Goal: Check status: Check status

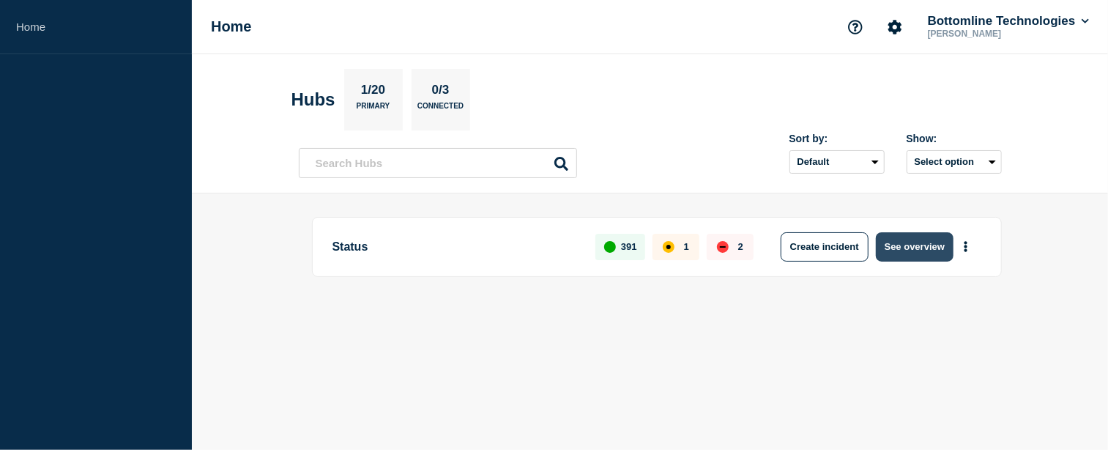
click at [896, 250] on button "See overview" at bounding box center [915, 246] width 78 height 29
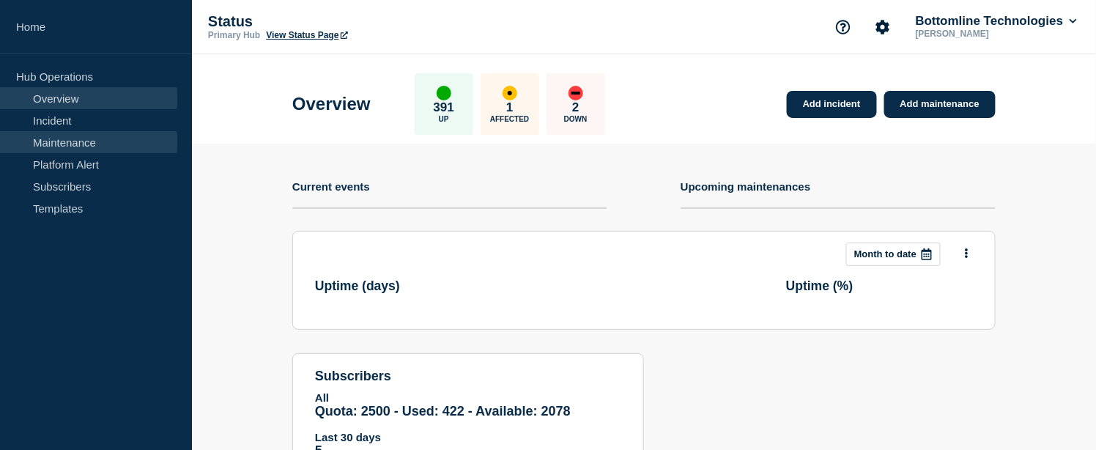
click at [66, 143] on link "Maintenance" at bounding box center [88, 142] width 177 height 22
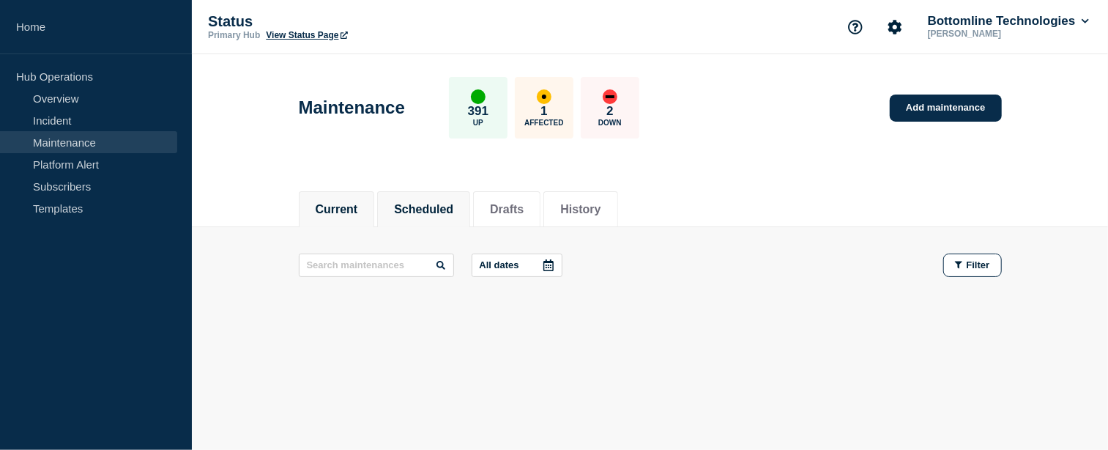
click at [428, 210] on button "Scheduled" at bounding box center [423, 209] width 59 height 13
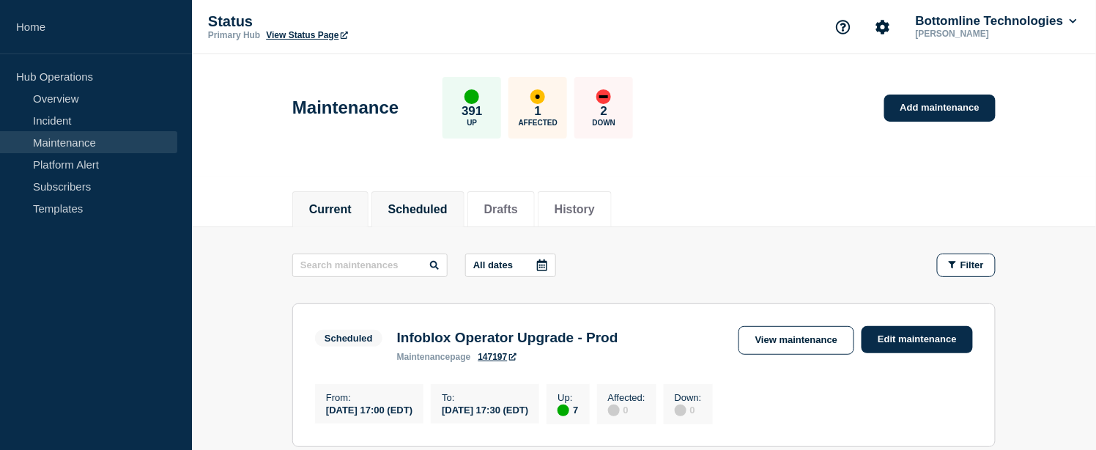
click at [300, 215] on li "Current" at bounding box center [330, 209] width 76 height 36
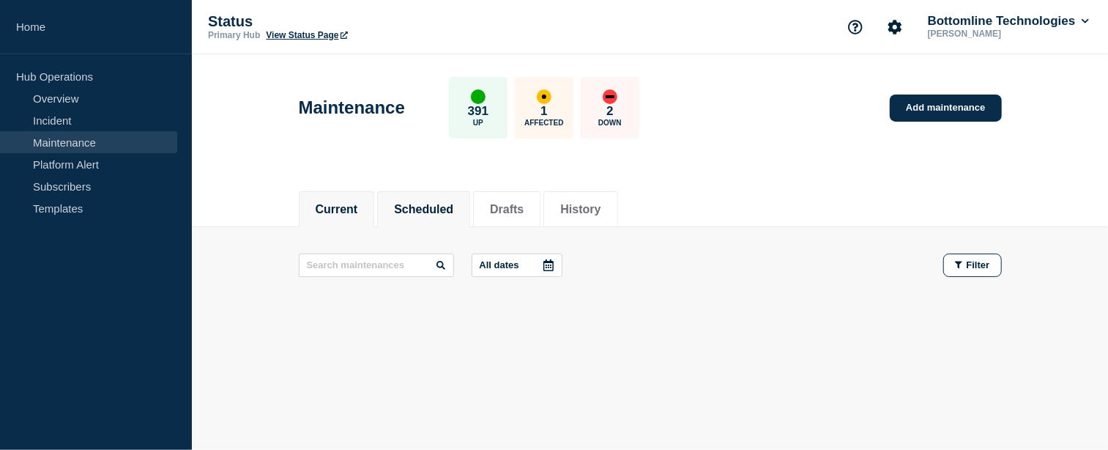
click at [420, 213] on button "Scheduled" at bounding box center [423, 209] width 59 height 13
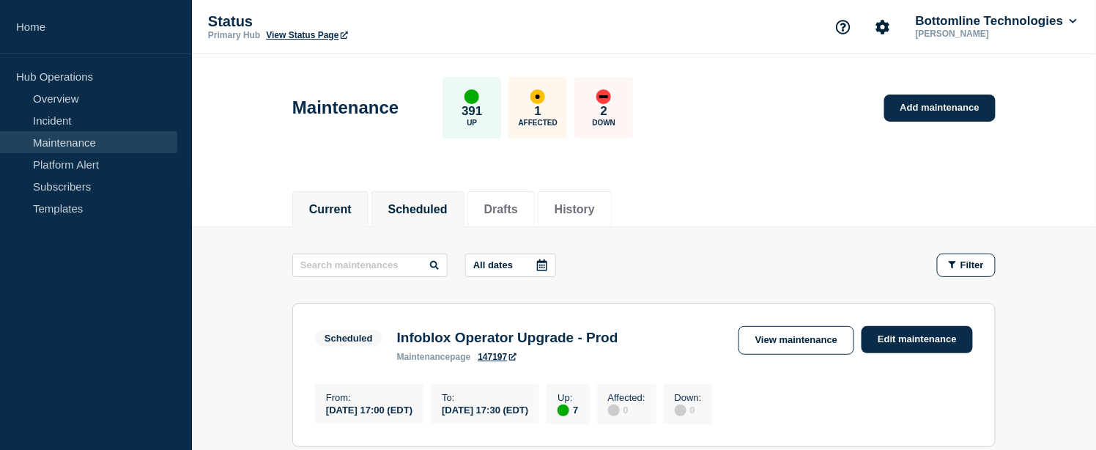
click at [352, 203] on button "Current" at bounding box center [330, 209] width 42 height 13
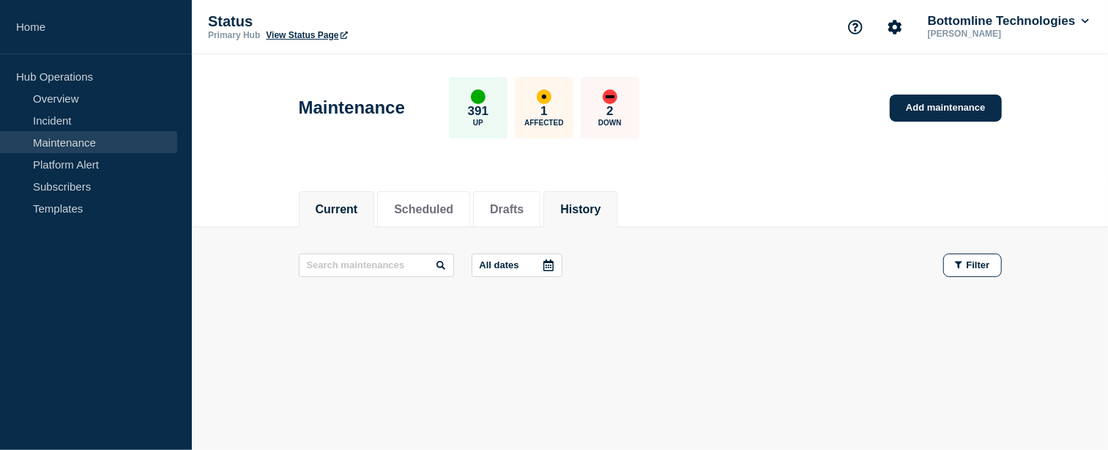
click at [594, 207] on button "History" at bounding box center [580, 209] width 40 height 13
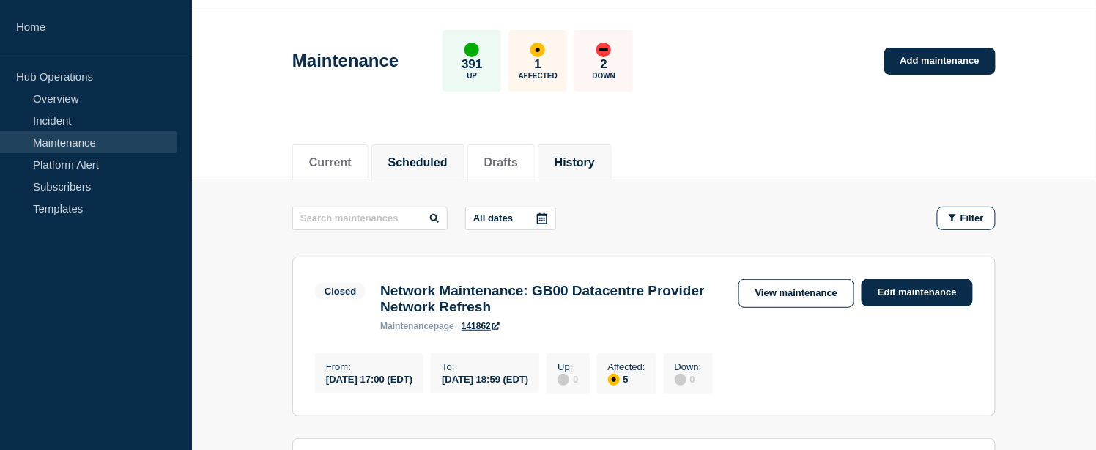
scroll to position [41, 0]
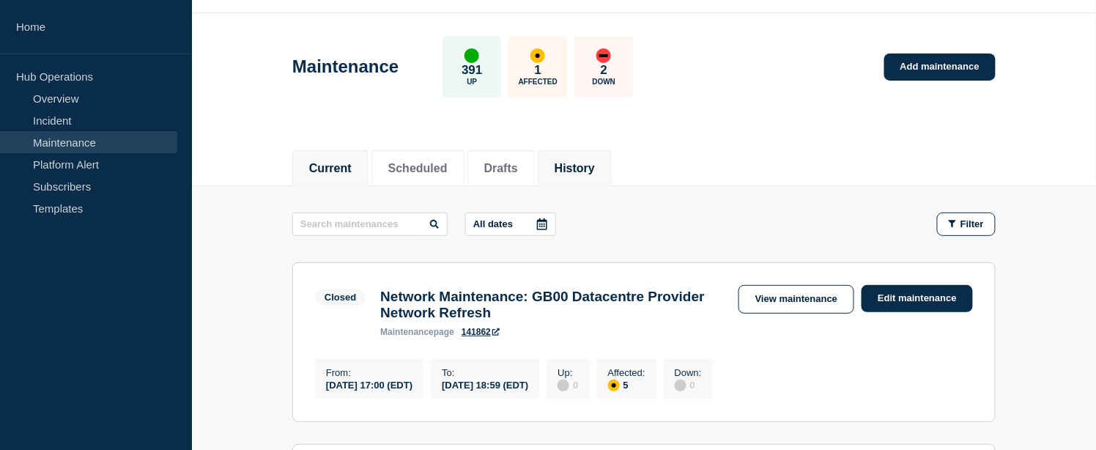
click at [333, 163] on button "Current" at bounding box center [330, 168] width 42 height 13
